Goal: Transaction & Acquisition: Download file/media

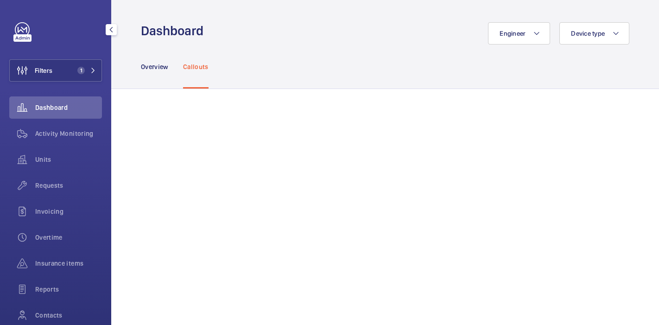
click at [68, 72] on button "Filters 1" at bounding box center [55, 70] width 93 height 22
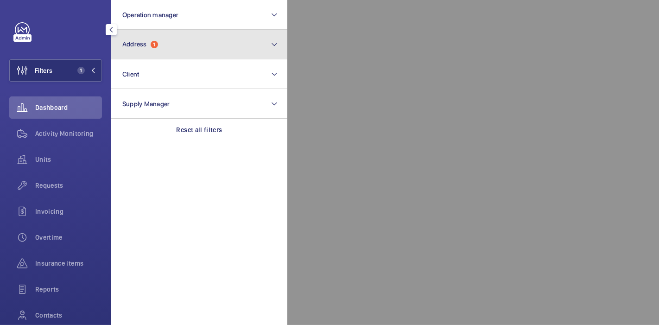
click at [146, 50] on button "Address 1" at bounding box center [199, 45] width 176 height 30
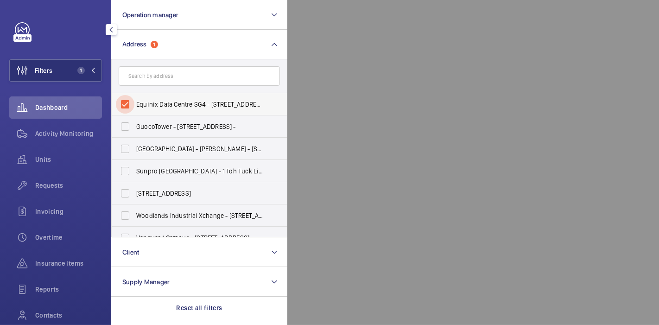
click at [124, 108] on input "Equinix Data Centre SG4 - [STREET_ADDRESS][PERSON_NAME]" at bounding box center [125, 104] width 19 height 19
checkbox input "false"
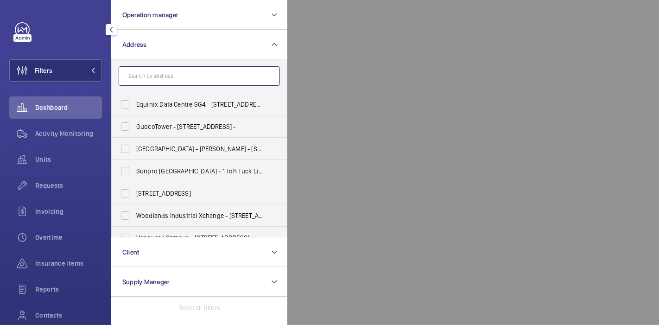
click at [159, 80] on input "text" at bounding box center [199, 75] width 161 height 19
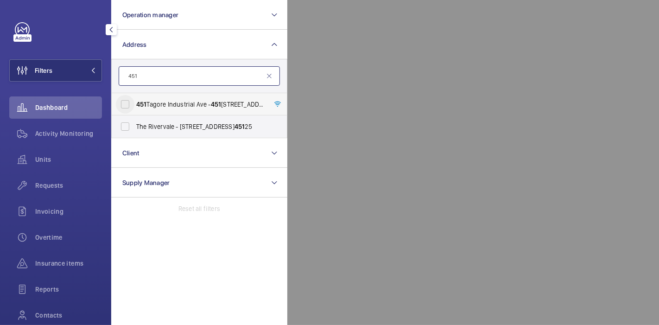
type input "451"
click at [127, 101] on input "[STREET_ADDRESS]" at bounding box center [125, 104] width 19 height 19
checkbox input "true"
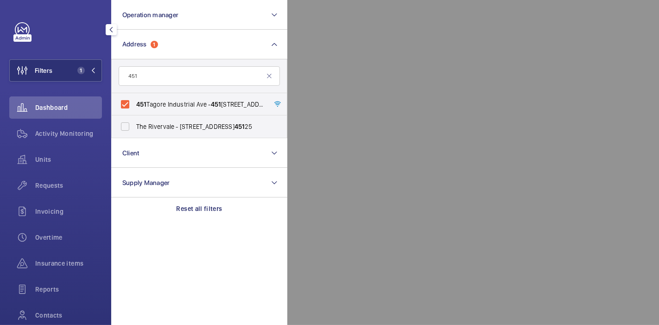
click at [380, 136] on div at bounding box center [616, 162] width 659 height 325
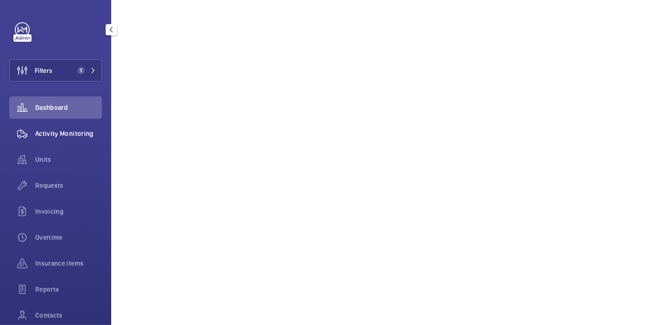
click at [61, 134] on span "Activity Monitoring" at bounding box center [68, 133] width 67 height 9
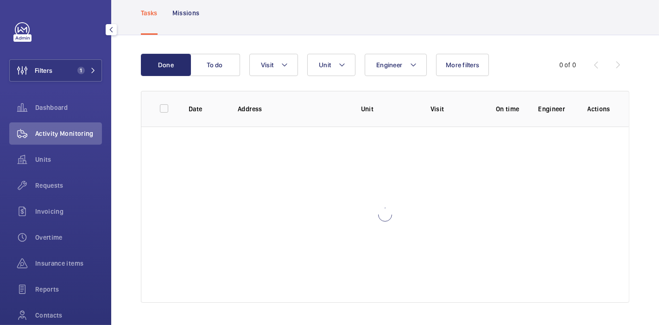
scroll to position [53, 0]
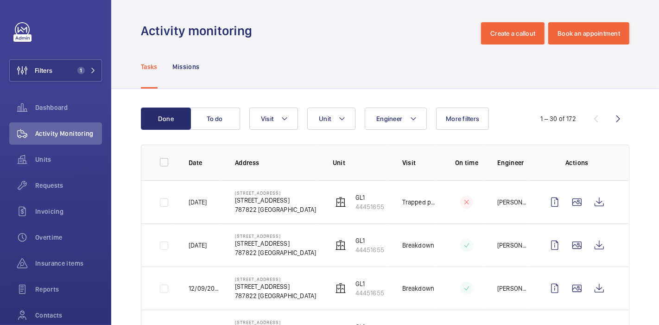
scroll to position [65, 0]
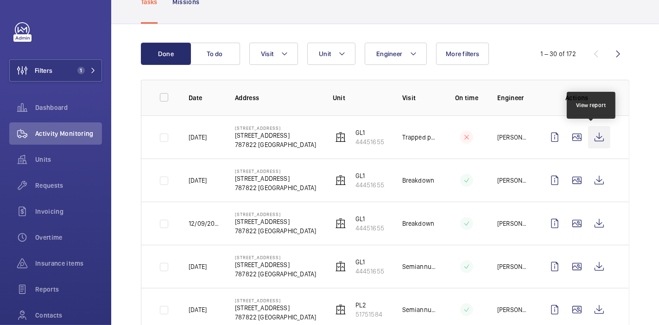
click at [594, 134] on wm-front-icon-button at bounding box center [599, 137] width 22 height 22
